Goal: Find specific page/section: Find specific page/section

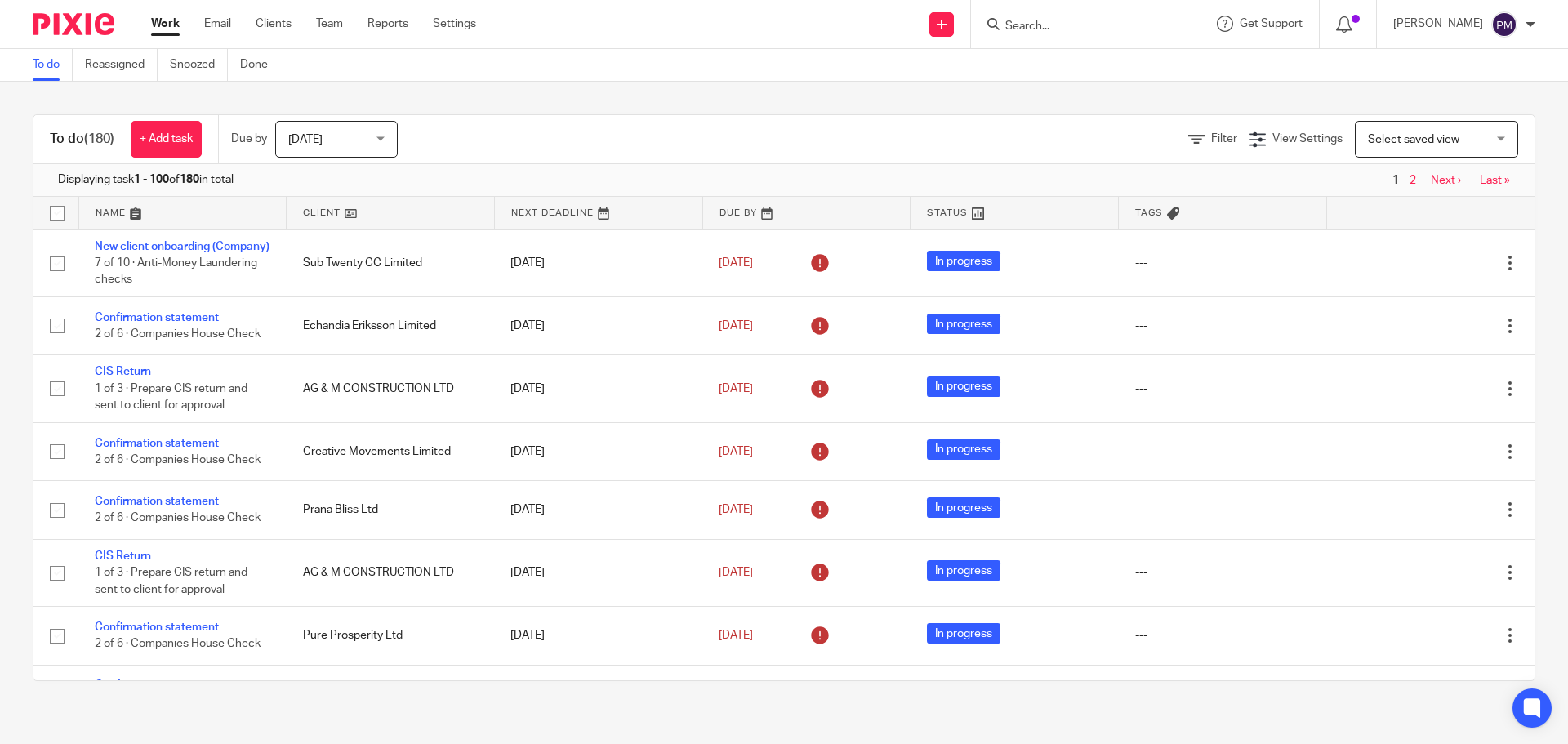
click at [1000, 27] on icon at bounding box center [994, 24] width 12 height 12
click at [1082, 24] on input "Search" at bounding box center [1077, 27] width 147 height 15
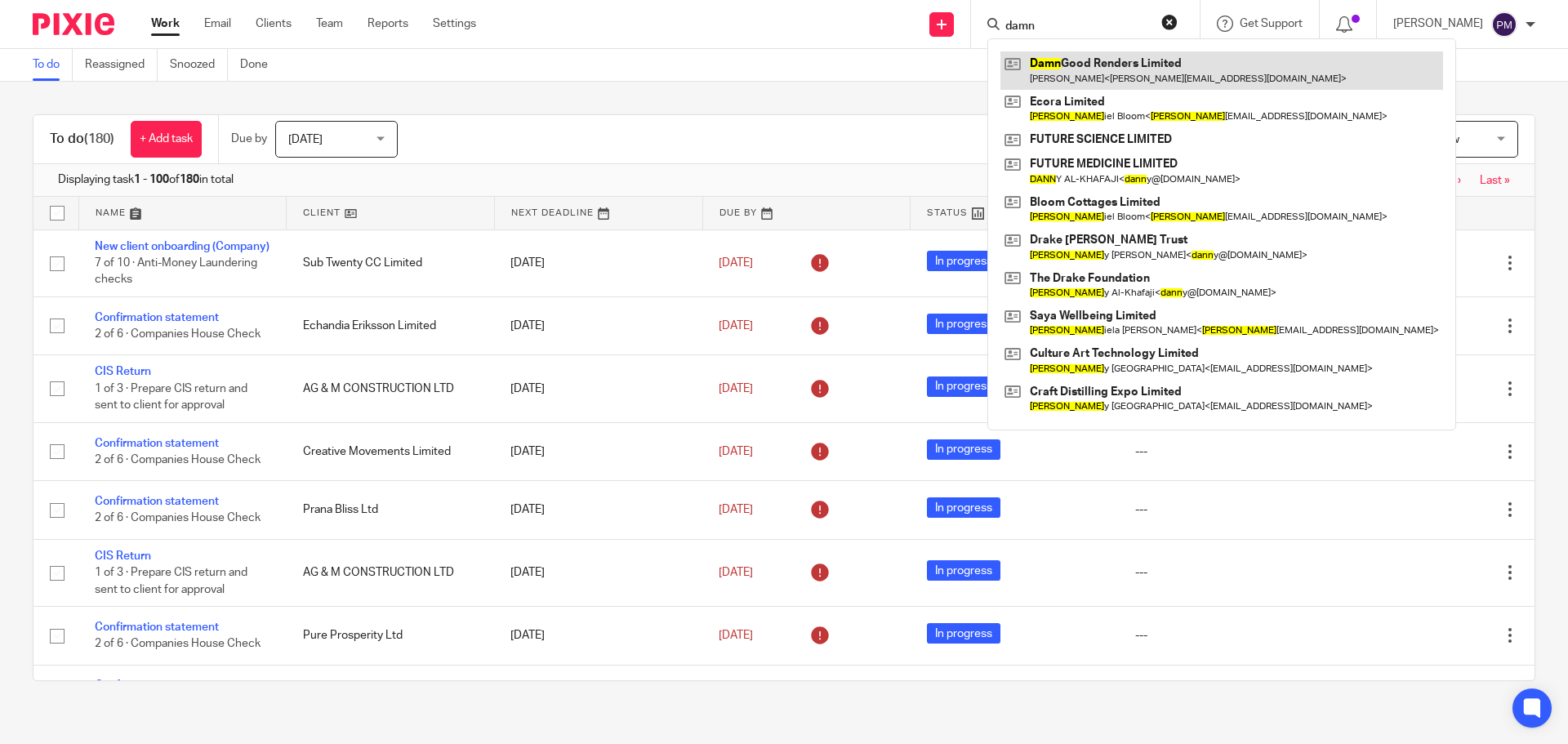
type input "damn"
click at [1163, 63] on link at bounding box center [1222, 70] width 443 height 38
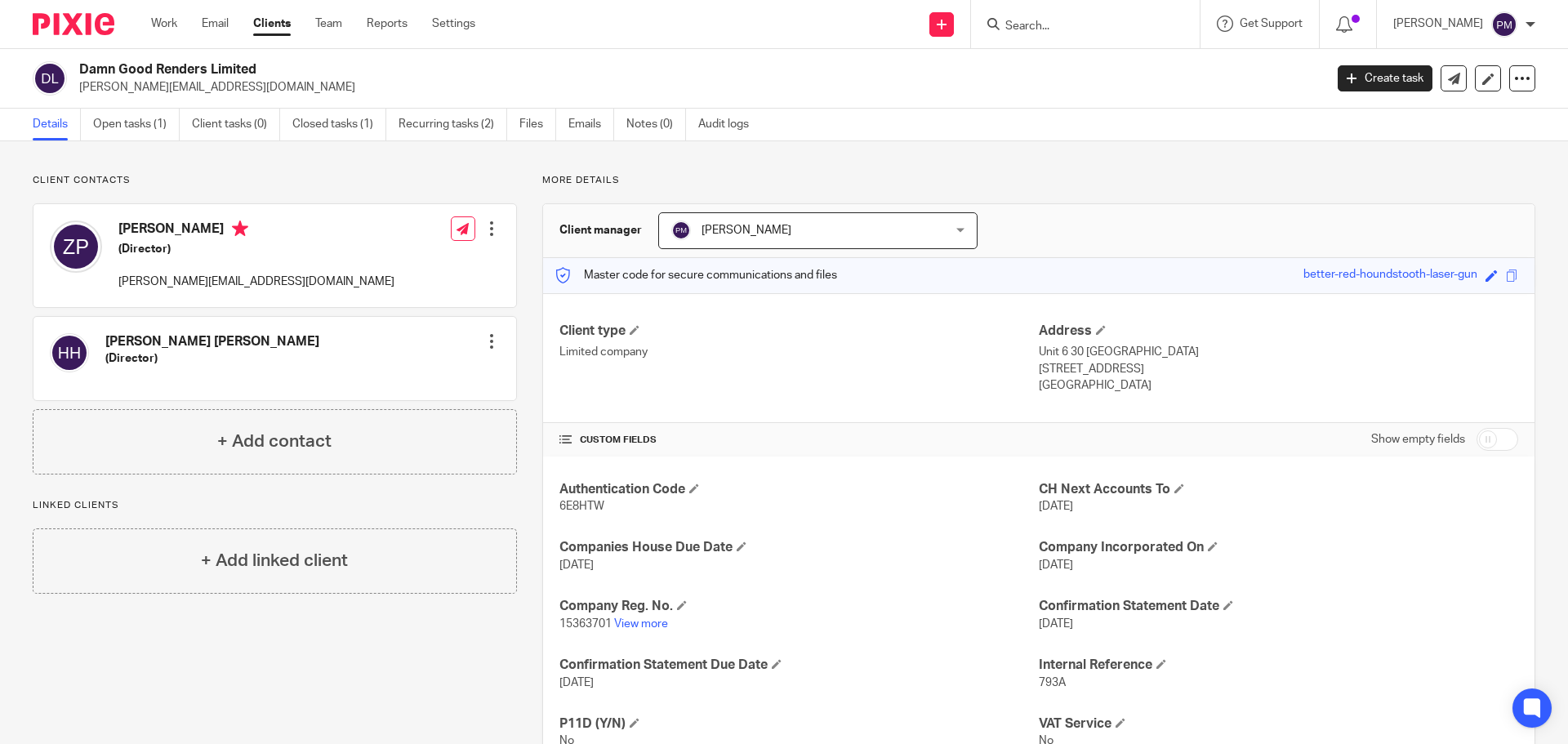
scroll to position [64, 0]
